Goal: Transaction & Acquisition: Download file/media

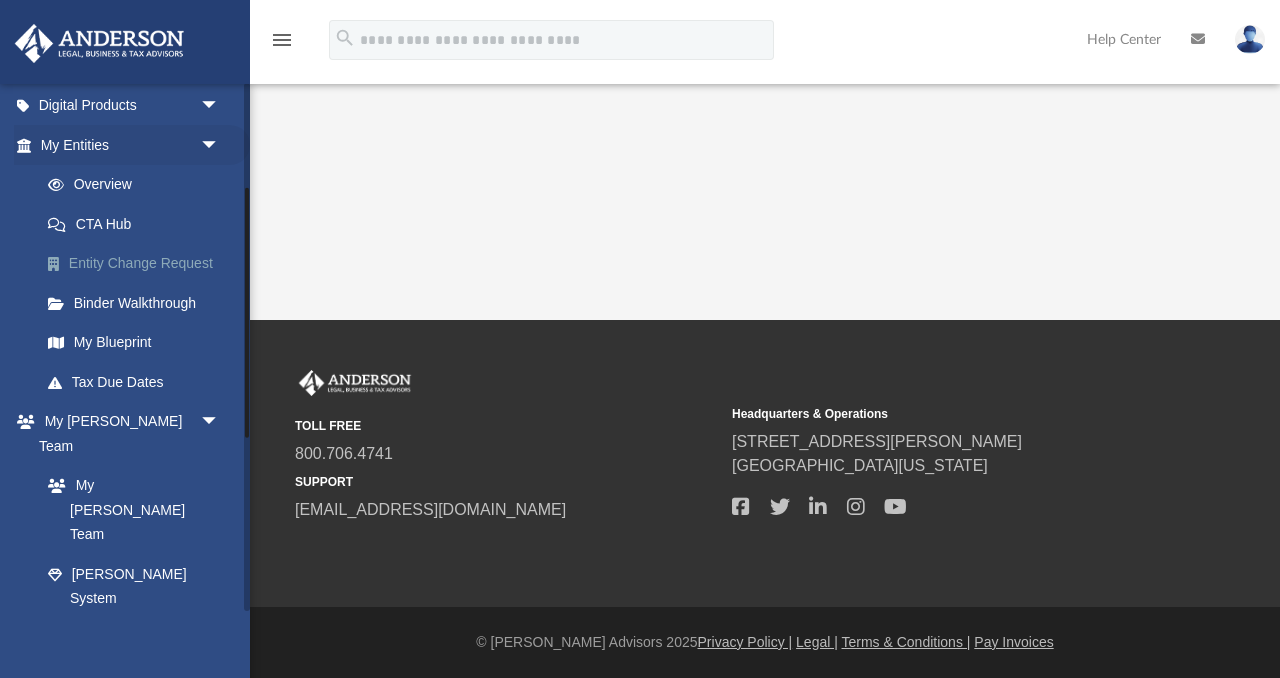
scroll to position [289, 0]
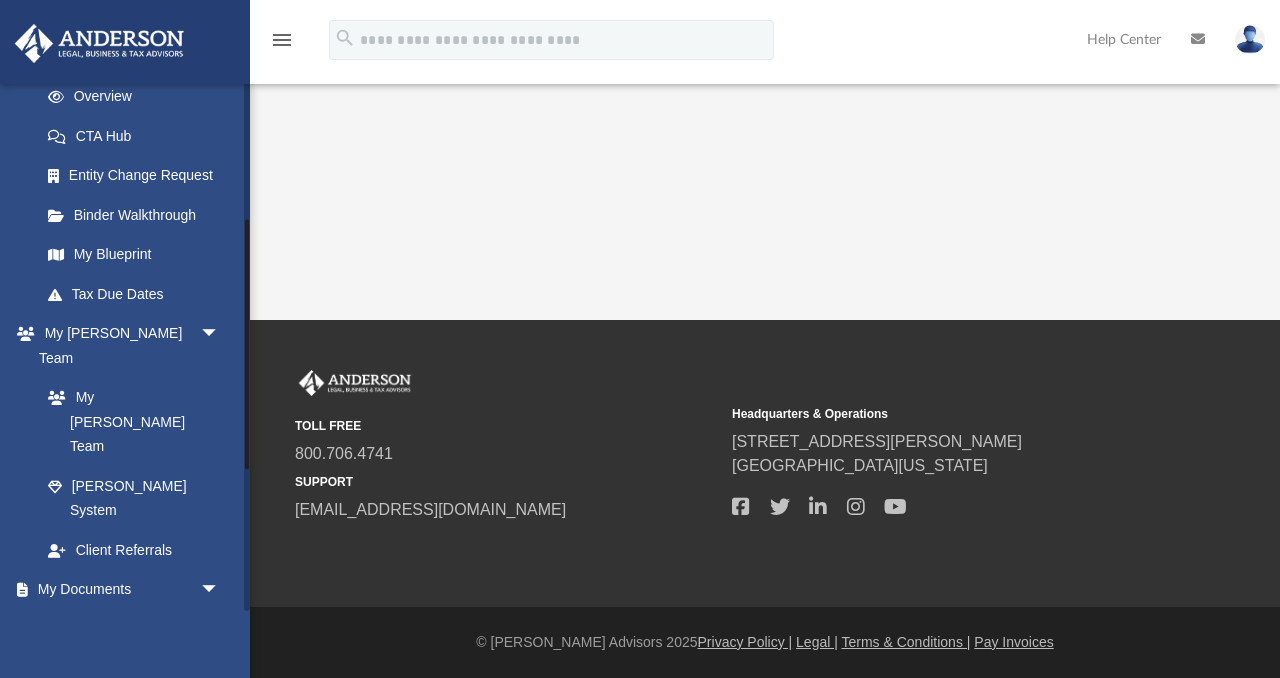
click at [87, 609] on link "Box" at bounding box center [139, 629] width 222 height 40
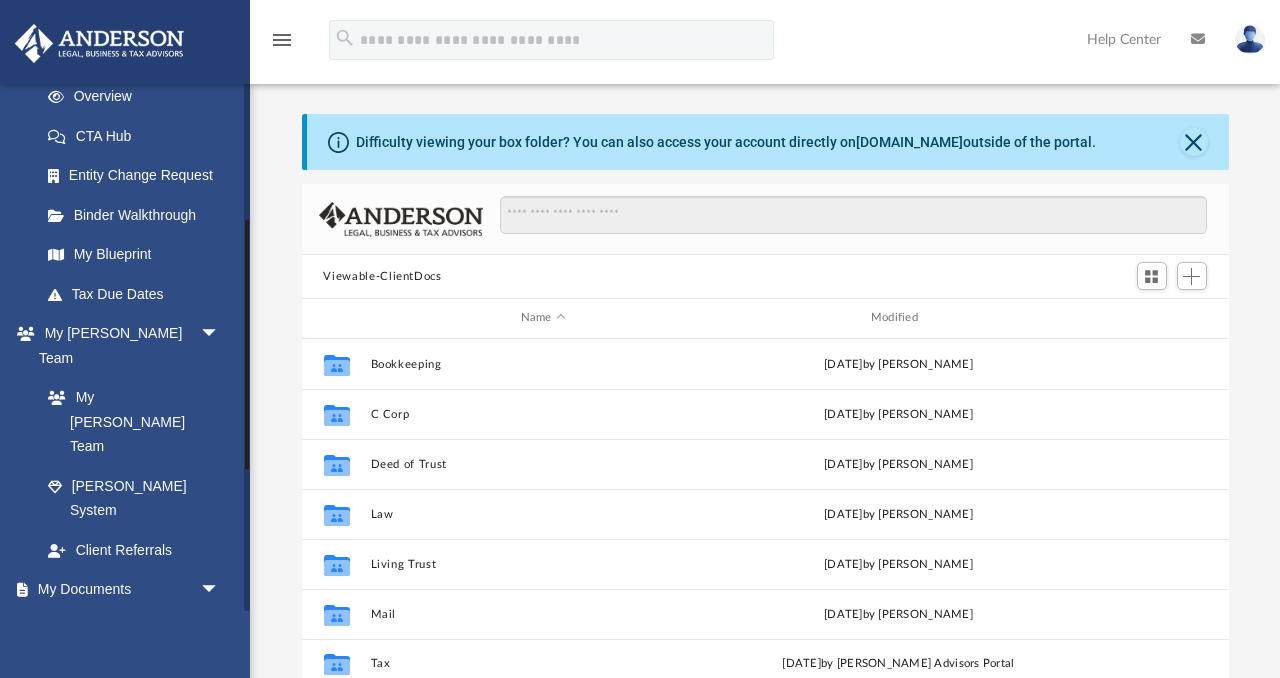
scroll to position [454, 927]
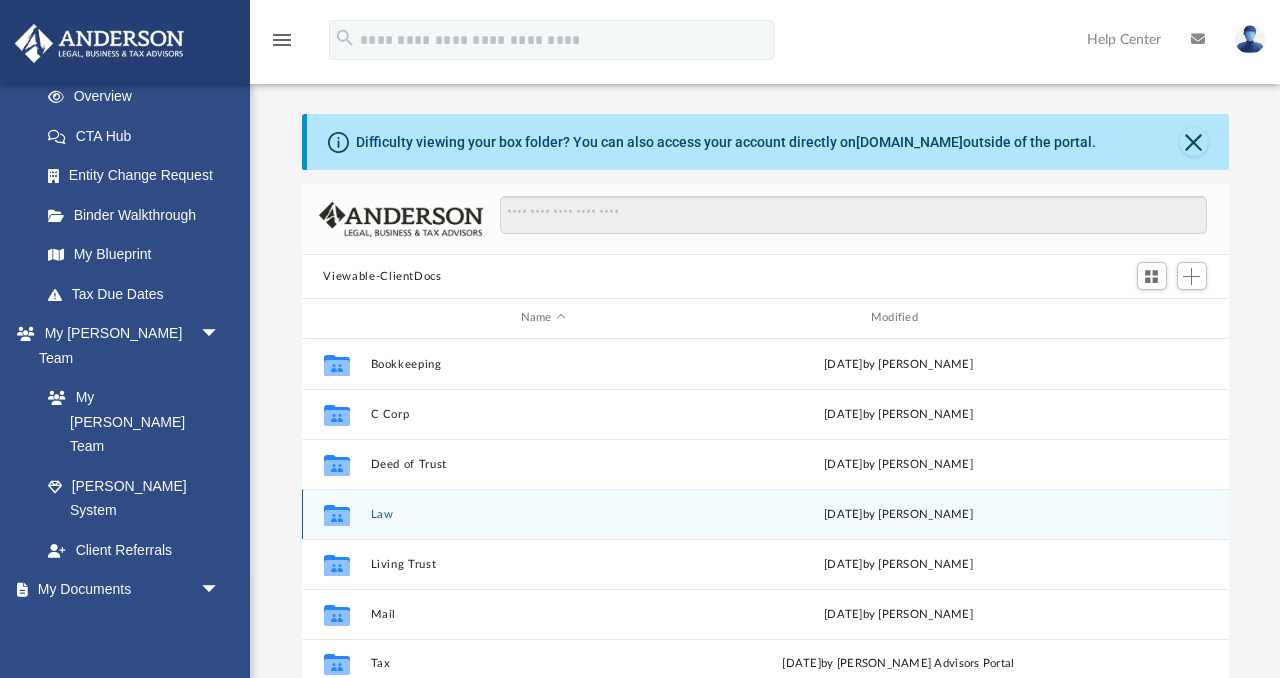
click at [379, 513] on button "Law" at bounding box center [543, 514] width 346 height 13
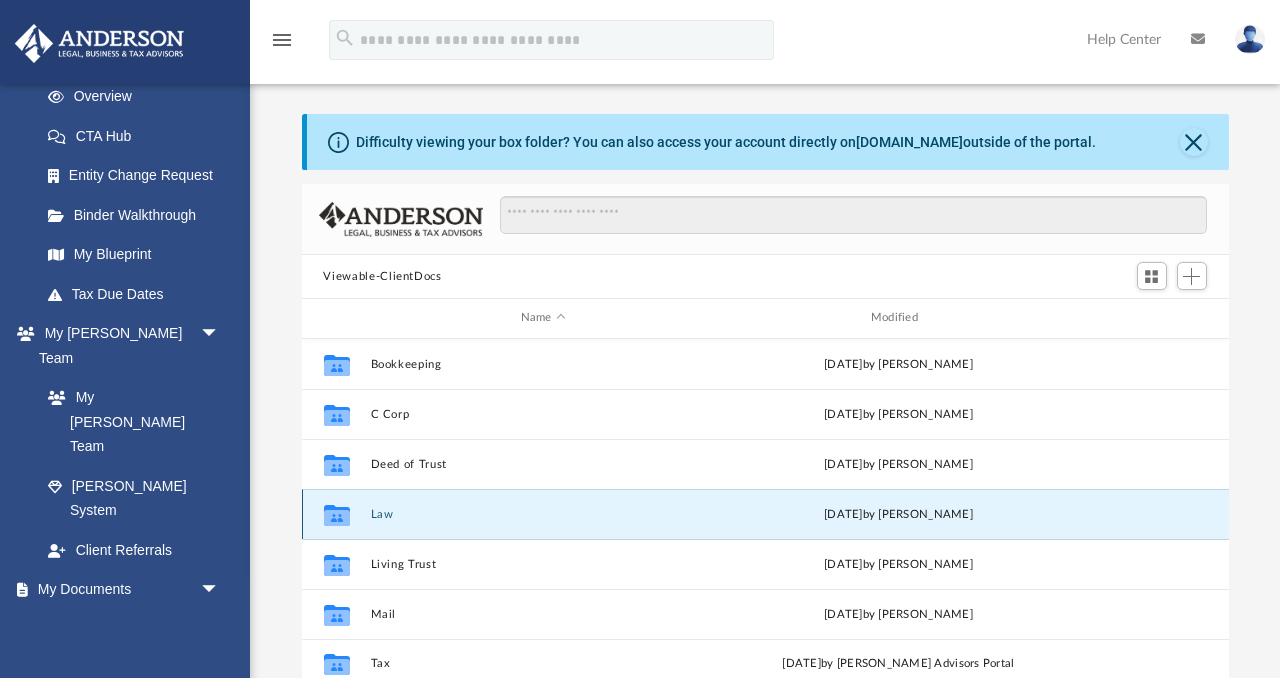
click at [379, 513] on button "Law" at bounding box center [543, 514] width 346 height 13
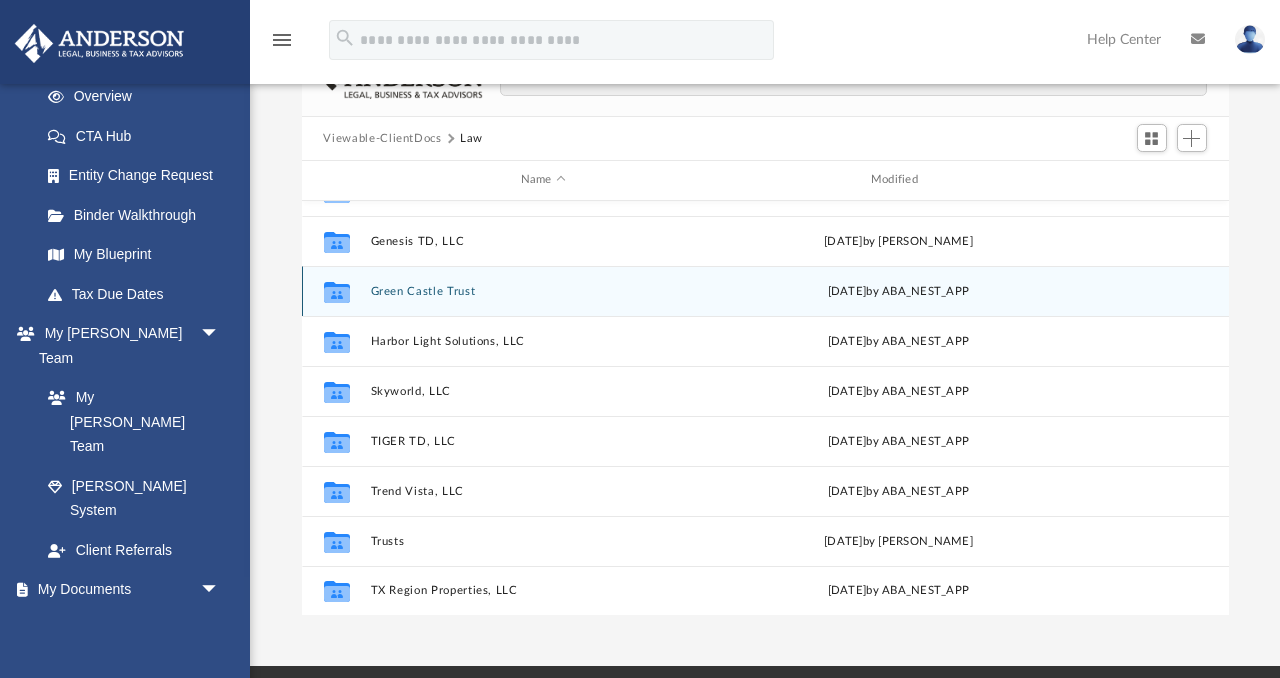
scroll to position [139, 0]
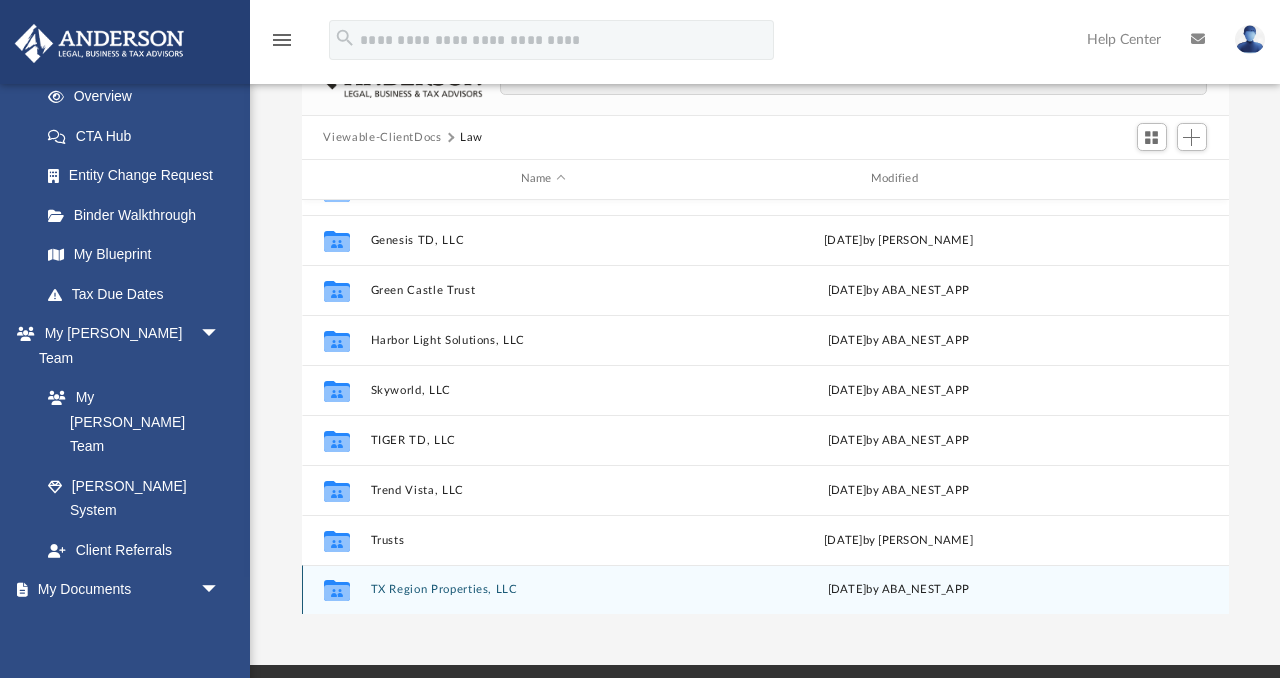
click at [474, 590] on button "TX Region Properties, LLC" at bounding box center [543, 589] width 346 height 13
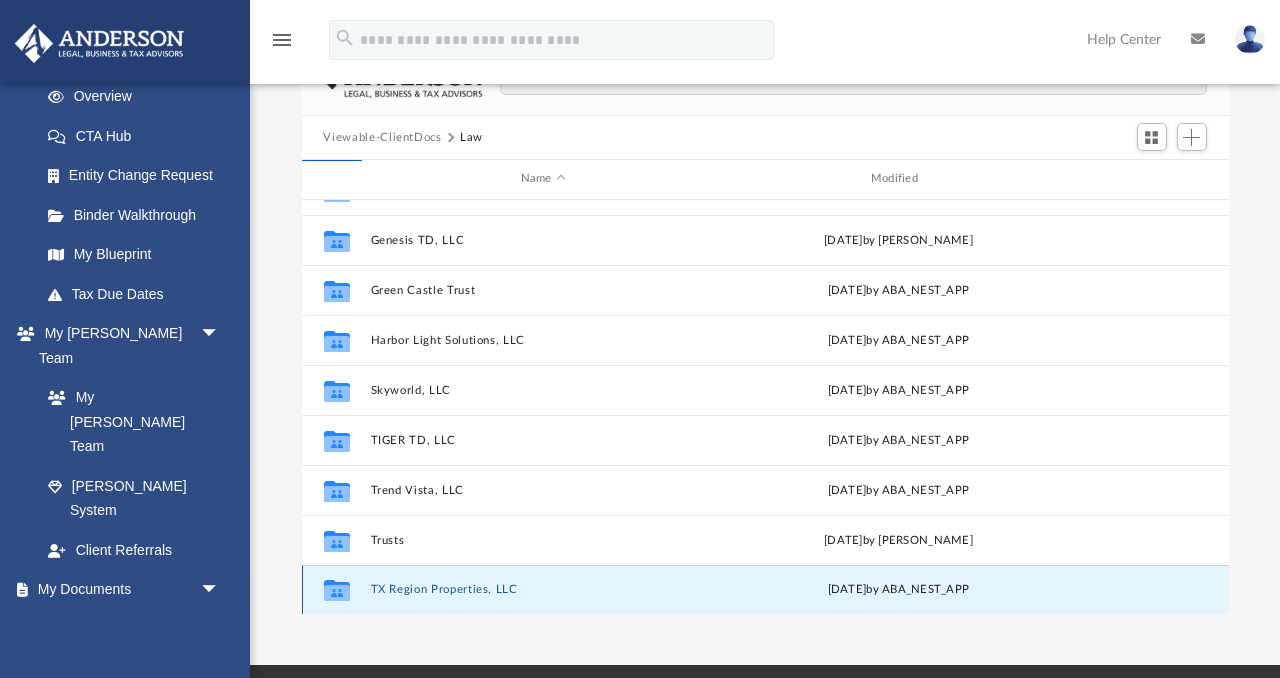
click at [474, 590] on button "TX Region Properties, LLC" at bounding box center [543, 589] width 346 height 13
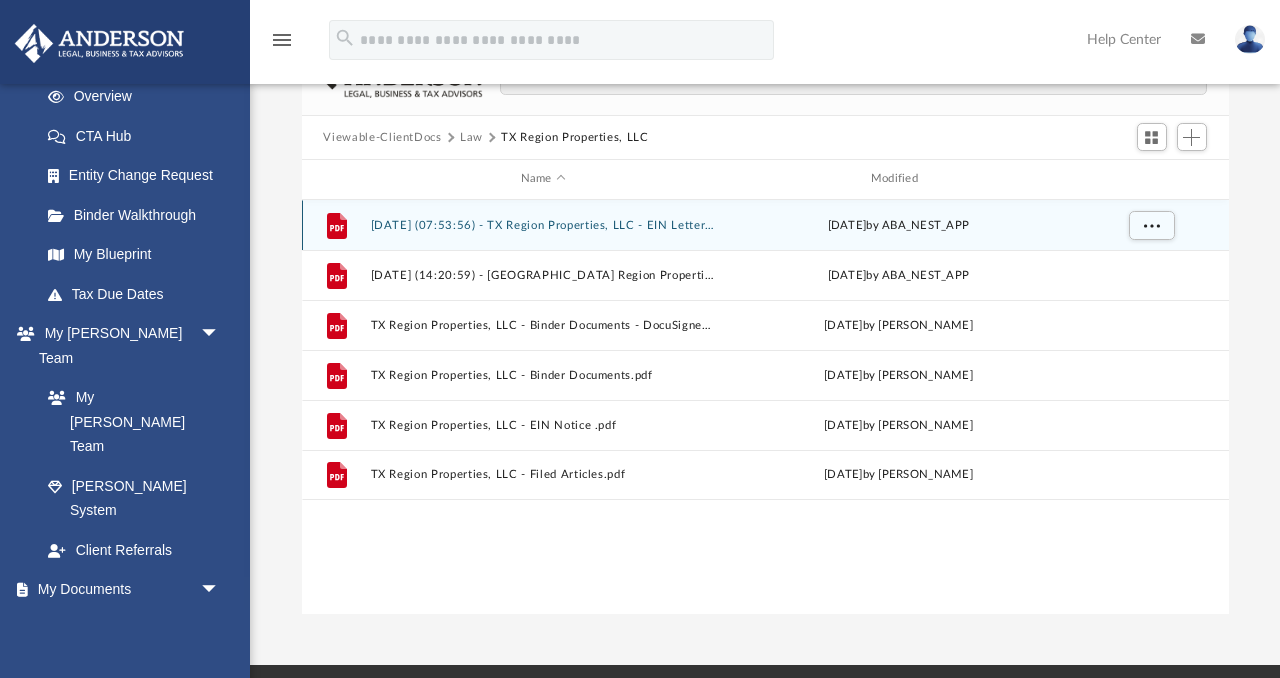
scroll to position [0, 0]
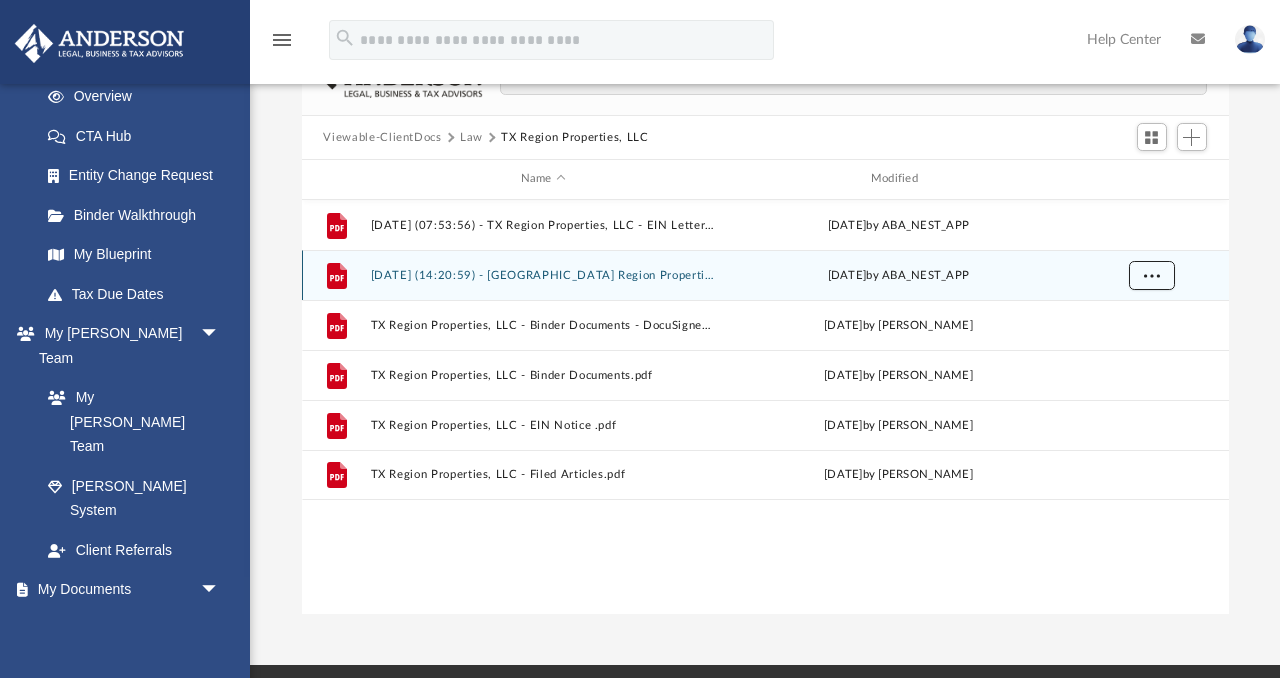
click at [1148, 274] on span "More options" at bounding box center [1151, 274] width 16 height 11
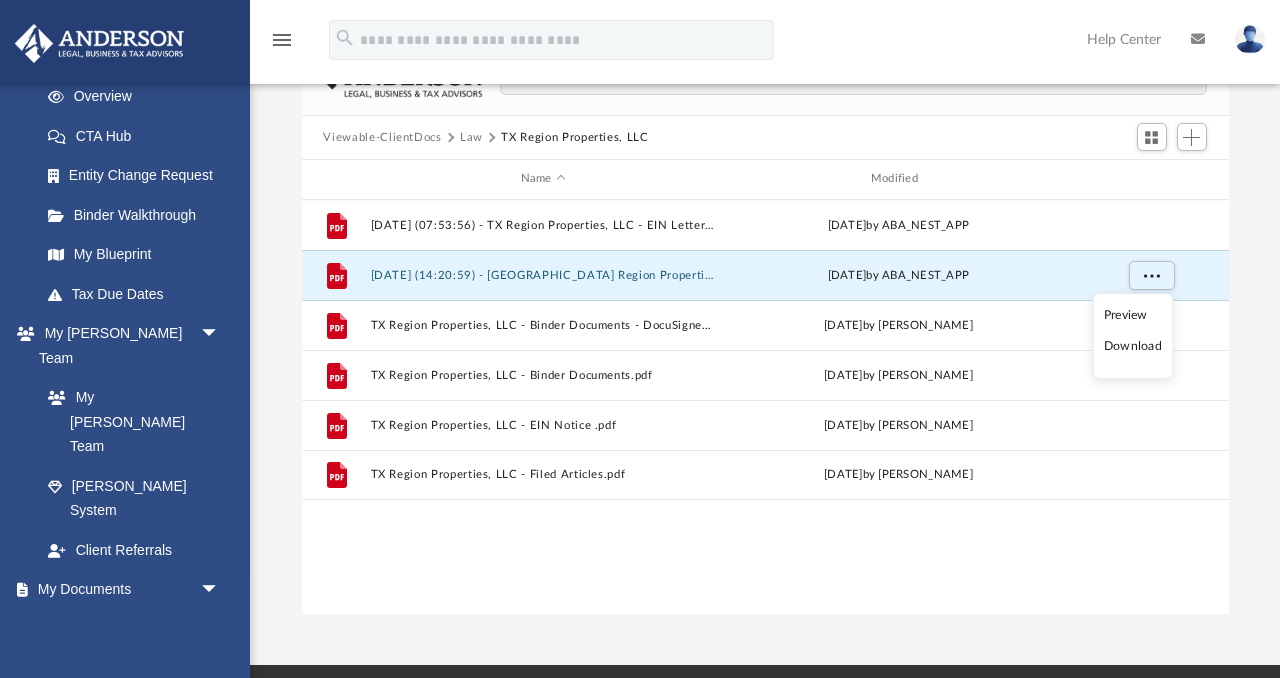
click at [1134, 348] on li "Download" at bounding box center [1133, 346] width 58 height 21
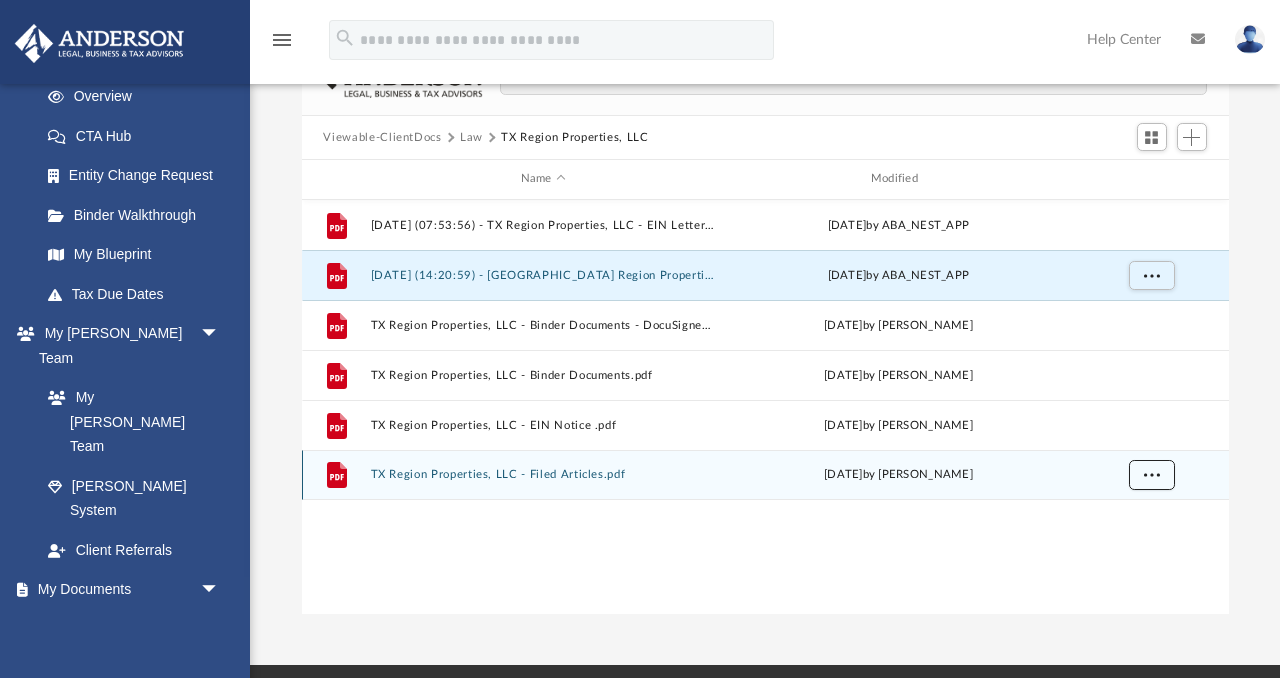
click at [1160, 475] on button "More options" at bounding box center [1151, 475] width 46 height 30
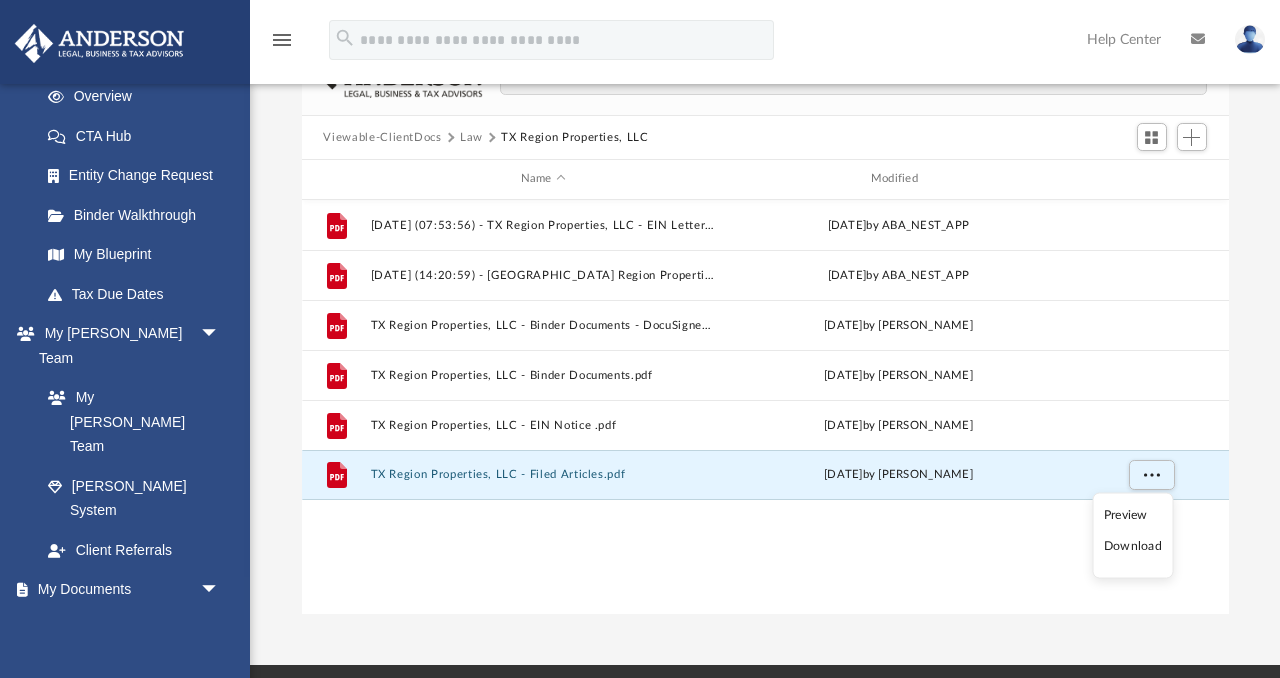
click at [1142, 549] on li "Download" at bounding box center [1133, 546] width 58 height 21
